Goal: Navigation & Orientation: Find specific page/section

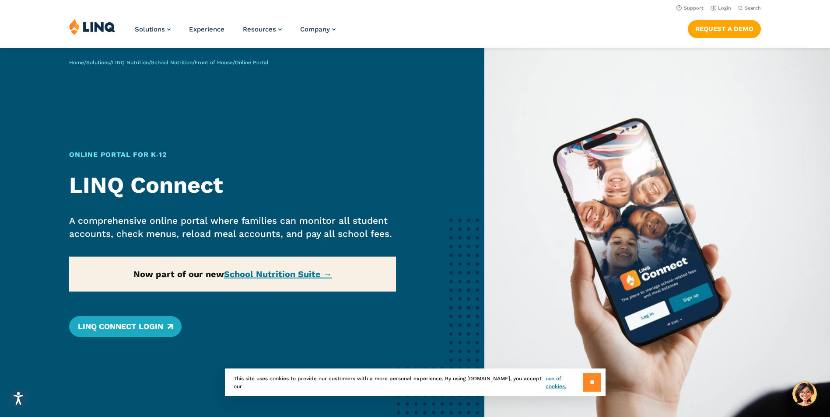
click at [596, 383] on input "**" at bounding box center [592, 382] width 18 height 19
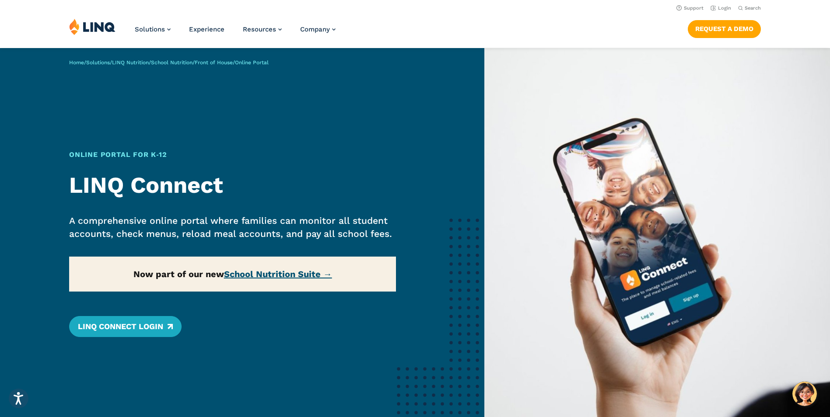
click at [254, 276] on link "School Nutrition Suite →" at bounding box center [278, 274] width 108 height 11
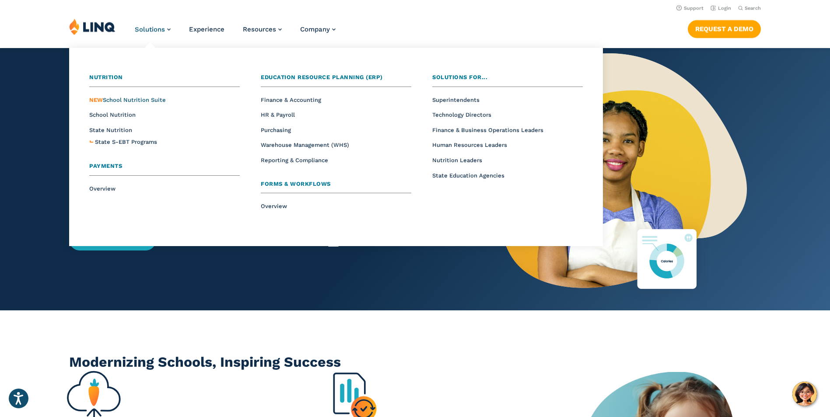
click at [133, 102] on span "NEW School Nutrition Suite" at bounding box center [127, 100] width 77 height 7
click at [474, 158] on span "Nutrition Leaders" at bounding box center [457, 160] width 50 height 7
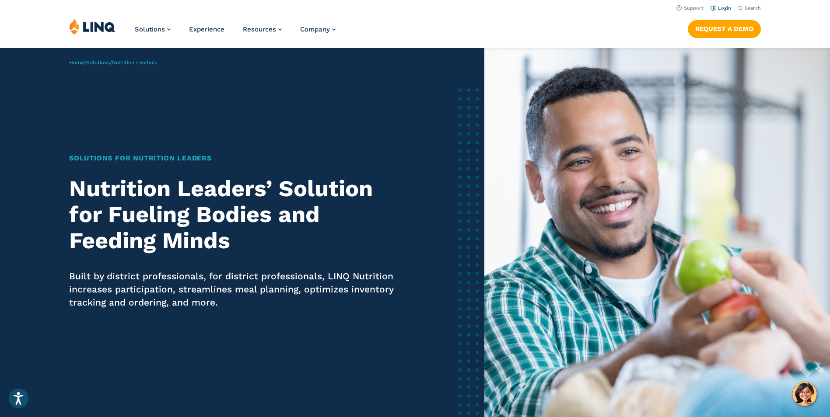
click at [722, 7] on link "Login" at bounding box center [721, 8] width 21 height 6
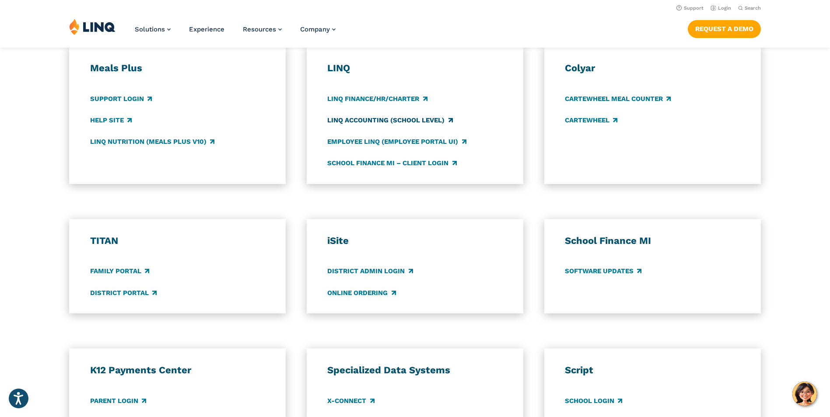
scroll to position [438, 0]
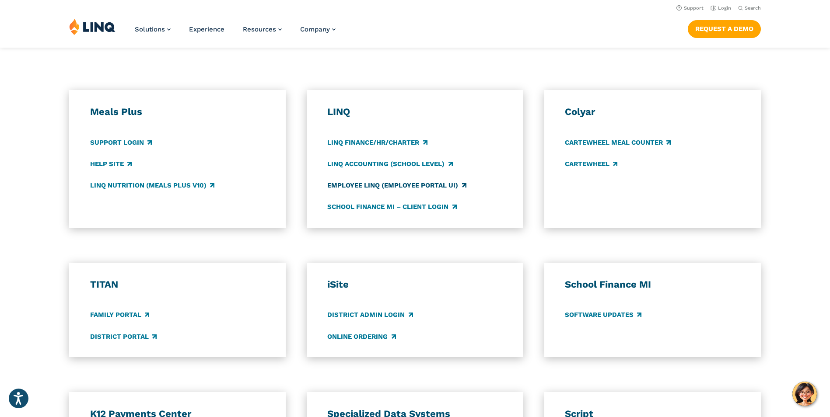
click at [392, 186] on link "Employee LINQ (Employee Portal UI)" at bounding box center [396, 186] width 139 height 10
click at [360, 163] on link "LINQ Accounting (school level)" at bounding box center [389, 164] width 125 height 10
click at [146, 144] on link "Support Login" at bounding box center [121, 143] width 62 height 10
